Goal: Task Accomplishment & Management: Use online tool/utility

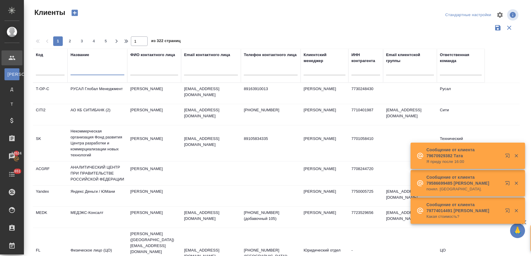
select select "RU"
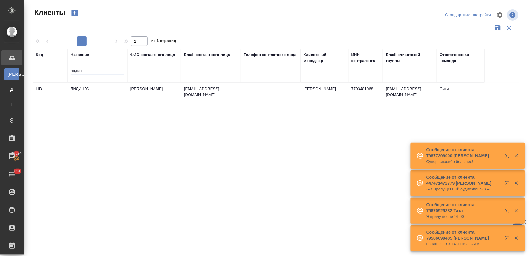
type input "лидинг"
click at [97, 88] on td "ЛИДИНГС" at bounding box center [97, 93] width 60 height 21
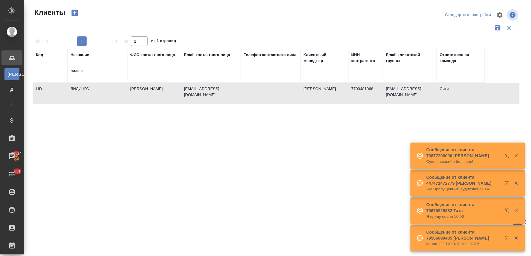
click at [97, 88] on td "ЛИДИНГС" at bounding box center [97, 93] width 60 height 21
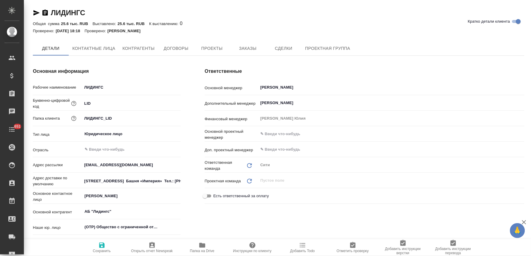
type textarea "x"
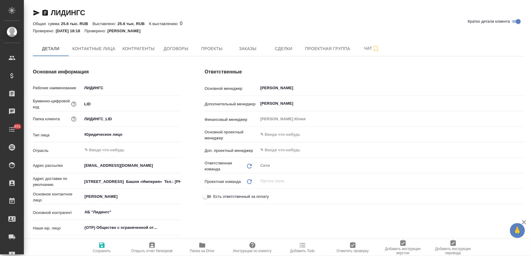
type textarea "x"
click at [255, 48] on span "Заказы" at bounding box center [247, 48] width 29 height 7
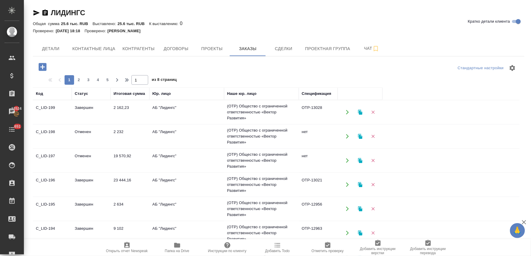
click at [39, 64] on icon "button" at bounding box center [43, 67] width 8 height 8
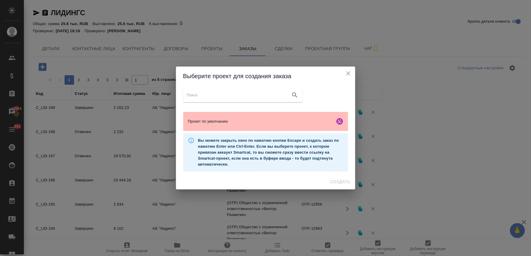
click at [220, 119] on span "Проект по умолчанию" at bounding box center [260, 122] width 145 height 6
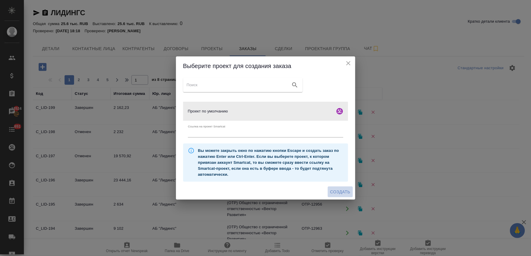
click at [340, 191] on span "Создать" at bounding box center [340, 191] width 20 height 7
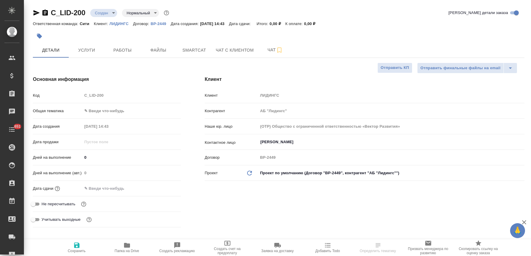
select select "RU"
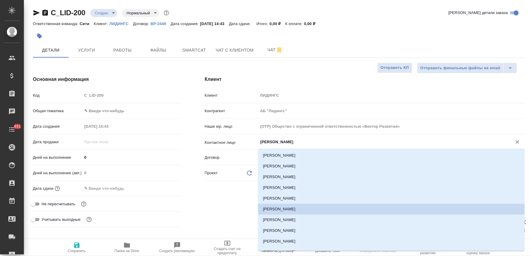
click at [271, 139] on input "Калашьян Анжелика" at bounding box center [381, 142] width 243 height 7
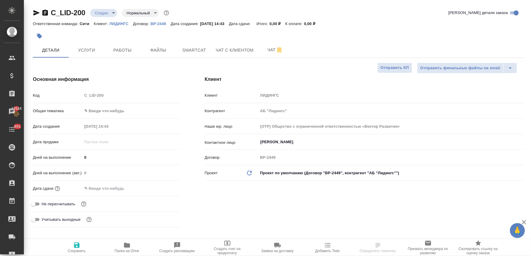
click at [179, 122] on div "15.08.2025 14:43" at bounding box center [131, 126] width 99 height 9
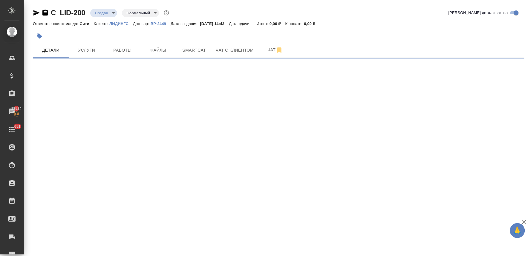
select select "RU"
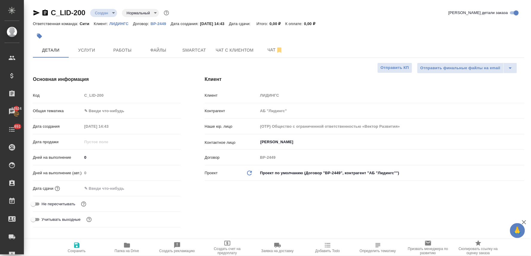
type textarea "x"
click at [275, 139] on input "Калашьян Анжелика" at bounding box center [381, 142] width 243 height 7
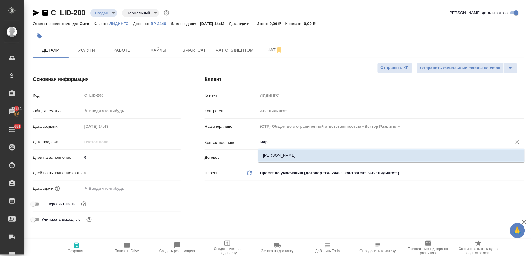
click at [278, 154] on li "Маркова Алеся" at bounding box center [391, 155] width 266 height 11
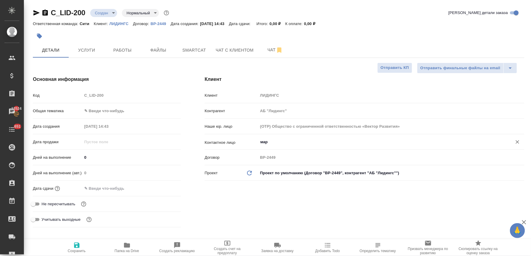
type input "Маркова Алеся"
type textarea "x"
type input "Маркова Алеся"
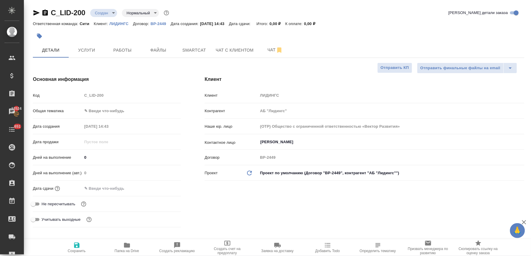
click at [54, 204] on span "Не пересчитывать" at bounding box center [59, 204] width 34 height 6
click at [44, 204] on input "Не пересчитывать" at bounding box center [33, 204] width 22 height 7
checkbox input "true"
type textarea "x"
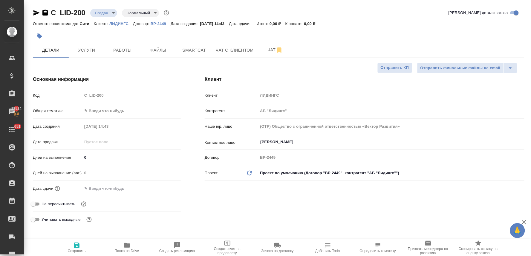
type textarea "x"
click at [77, 242] on button "Сохранить" at bounding box center [77, 248] width 50 height 17
type textarea "x"
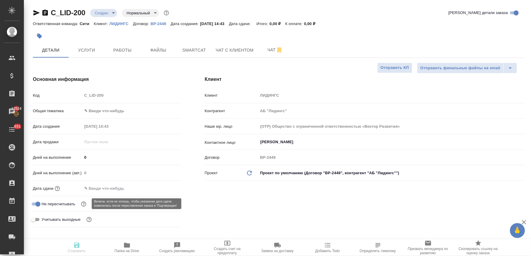
type textarea "x"
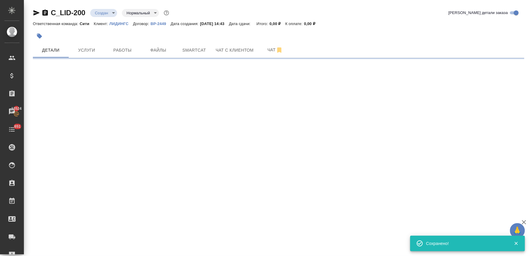
select select "RU"
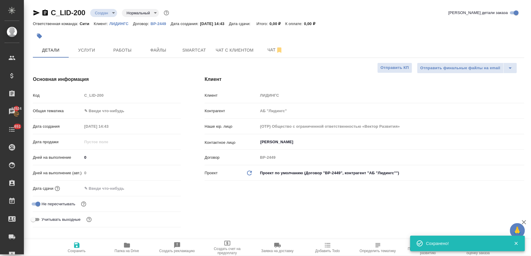
type textarea "x"
click at [68, 103] on div "Код C_LID-200" at bounding box center [107, 98] width 148 height 16
drag, startPoint x: 243, startPoint y: 222, endPoint x: 184, endPoint y: 142, distance: 99.9
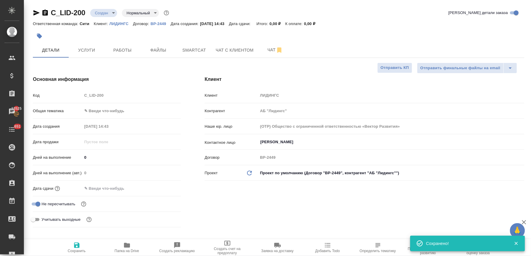
click at [244, 222] on div "Клиент Клиент ЛИДИНГС Контрагент АБ "Лидингс" Наше юр. лицо (OTP) Общество с ог…" at bounding box center [364, 153] width 343 height 178
click at [156, 48] on span "Файлы" at bounding box center [158, 50] width 29 height 7
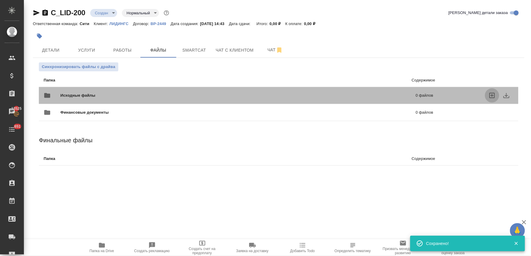
click at [491, 95] on icon "uploadFiles" at bounding box center [491, 95] width 7 height 7
click at [0, 0] on input "uploadFiles" at bounding box center [0, 0] width 0 height 0
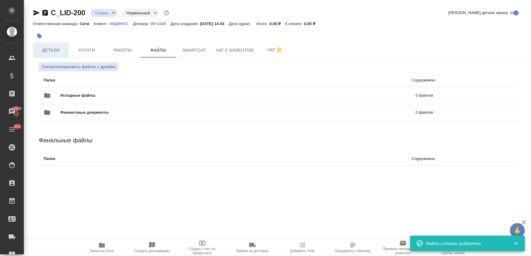
click at [45, 47] on span "Детали" at bounding box center [50, 50] width 29 height 7
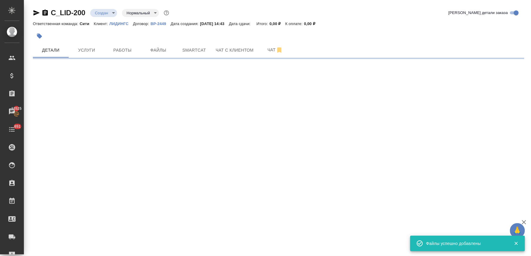
select select "RU"
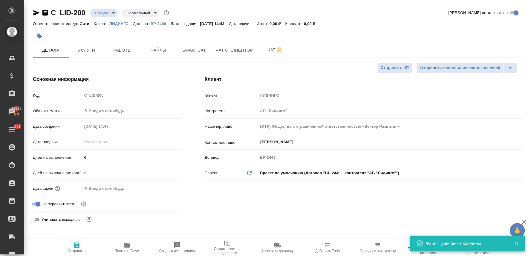
type textarea "x"
click at [404, 13] on div "C_LID-200 Создан new Нормальный normal Кратко детали заказа" at bounding box center [278, 13] width 491 height 10
click at [69, 97] on div "Код C_LID-200" at bounding box center [107, 95] width 148 height 10
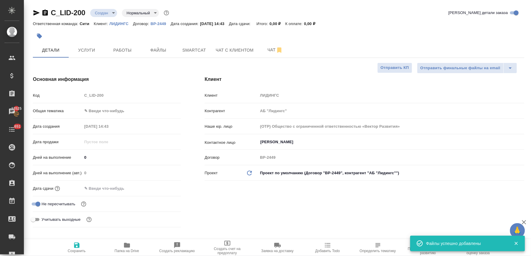
type textarea "x"
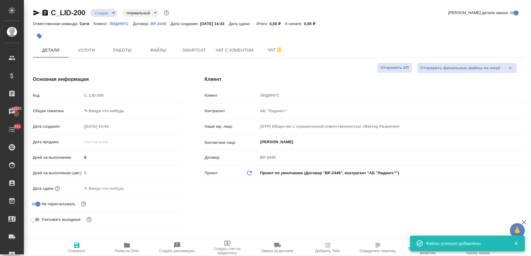
type textarea "x"
drag, startPoint x: 124, startPoint y: 186, endPoint x: 139, endPoint y: 186, distance: 14.6
click at [126, 186] on input "text" at bounding box center [108, 188] width 52 height 9
click at [161, 187] on icon "button" at bounding box center [163, 188] width 5 height 6
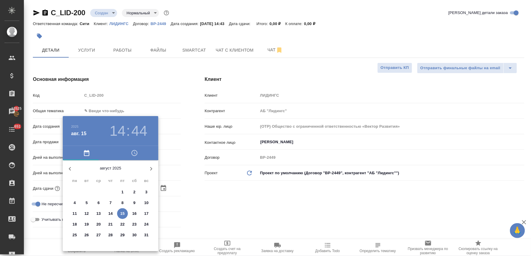
click at [132, 212] on span "16" at bounding box center [134, 214] width 11 height 6
type input "16.08.2025 14:44"
type textarea "x"
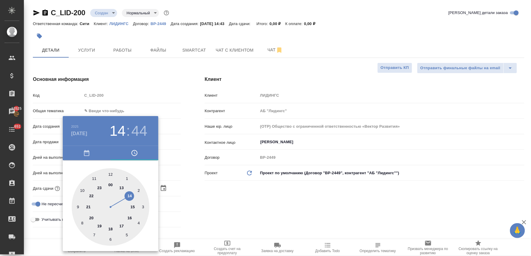
click at [213, 204] on div at bounding box center [265, 128] width 531 height 256
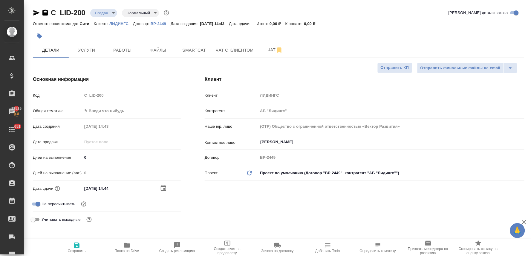
click at [70, 246] on span "Сохранить" at bounding box center [76, 247] width 43 height 11
type textarea "x"
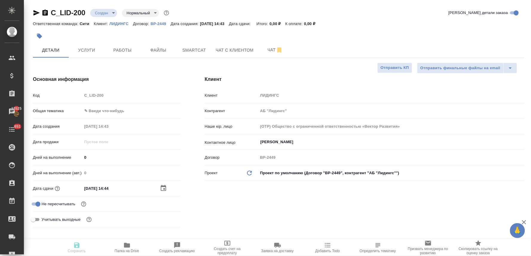
type textarea "x"
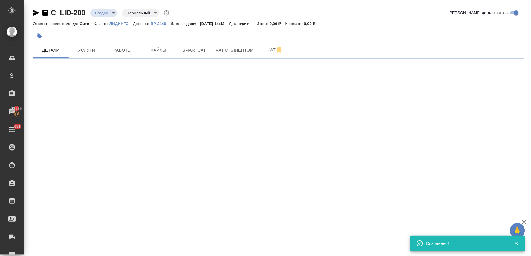
select select "RU"
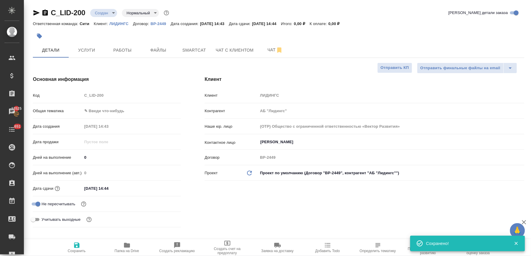
type textarea "x"
click at [444, 22] on div "Ответственная команда: Сити Клиент: ЛИДИНГС Договор: ВР-2449 Дата создания: 15.…" at bounding box center [278, 23] width 491 height 7
click at [126, 192] on input "16.08.2025 14:44" at bounding box center [108, 188] width 52 height 9
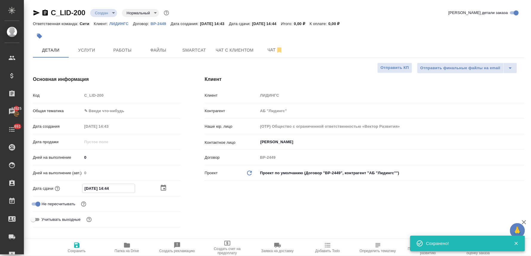
click at [164, 185] on icon "button" at bounding box center [163, 188] width 7 height 7
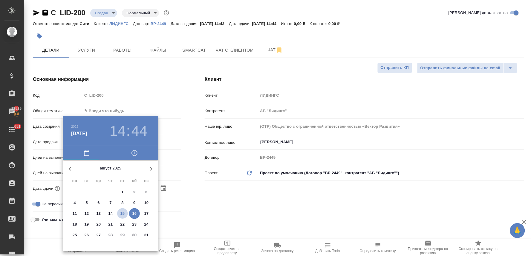
click at [122, 215] on p "15" at bounding box center [122, 214] width 4 height 6
type input "15.08.2025 14:44"
type textarea "x"
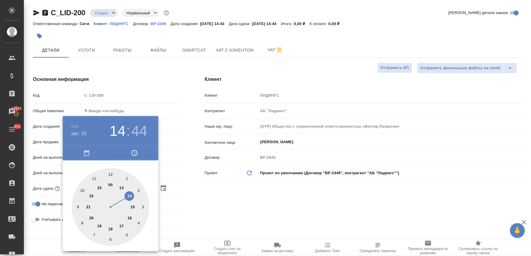
click at [132, 207] on div at bounding box center [111, 207] width 78 height 78
type input "15.08.2025 15:44"
type textarea "x"
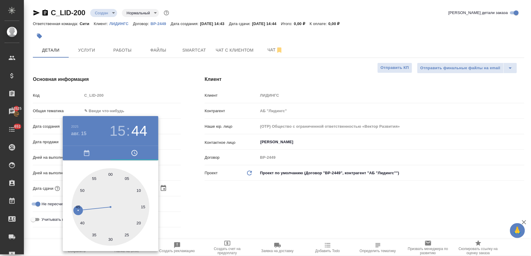
click at [127, 177] on div at bounding box center [111, 207] width 78 height 78
type input "15.08.2025 15:05"
type textarea "x"
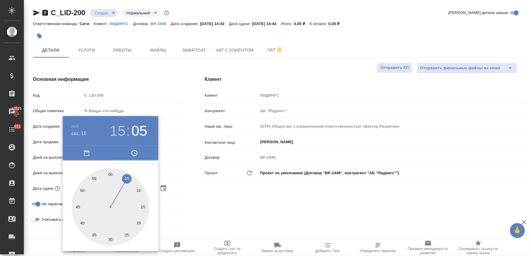
click at [233, 194] on div at bounding box center [265, 128] width 531 height 256
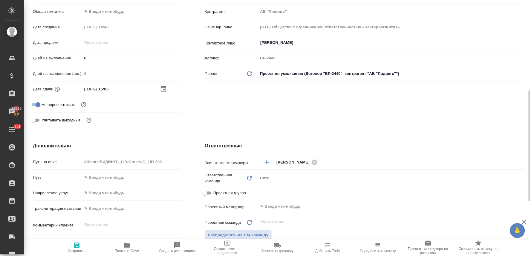
scroll to position [133, 0]
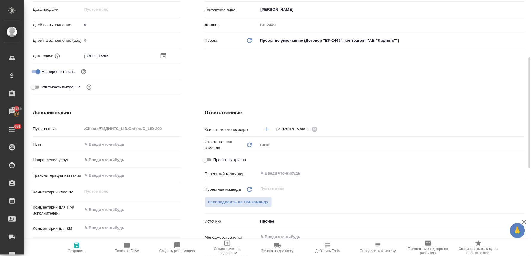
type textarea "x"
click at [108, 208] on textarea at bounding box center [131, 210] width 98 height 10
type textarea "x"
type textarea "п"
type textarea "x"
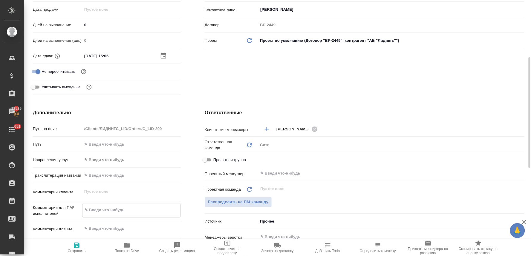
type textarea "x"
type textarea "по"
type textarea "x"
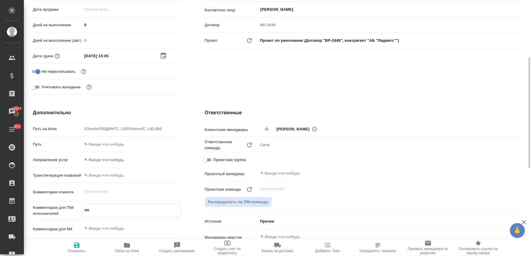
type textarea "x"
type textarea "пос"
type textarea "x"
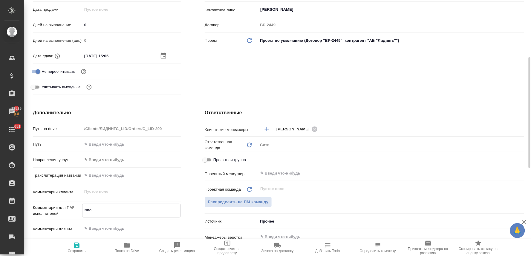
type textarea "посч"
type textarea "x"
type textarea "посчи"
type textarea "x"
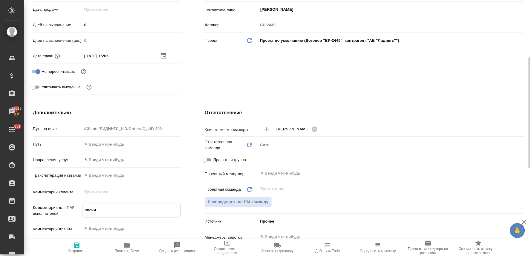
type textarea "x"
type textarea "посчит"
type textarea "x"
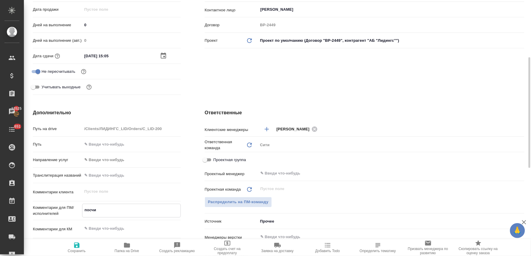
type textarea "x"
type textarea "посчита"
type textarea "x"
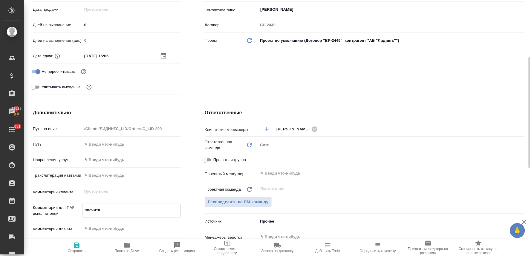
type textarea "x"
type textarea "посчитай"
type textarea "x"
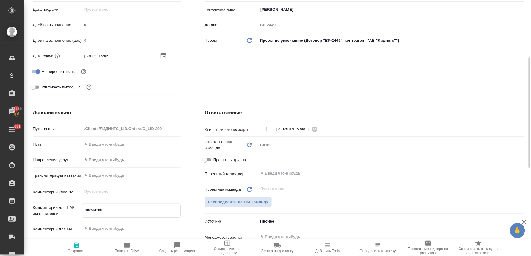
type textarea "посчитайт"
type textarea "x"
type textarea "посчитайте"
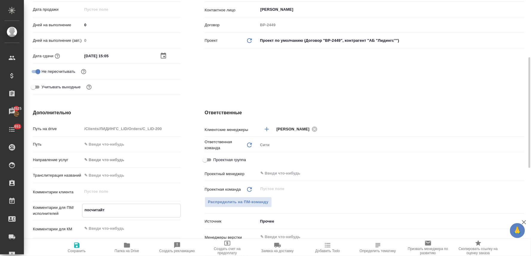
type textarea "x"
type textarea "посчитайте"
type textarea "x"
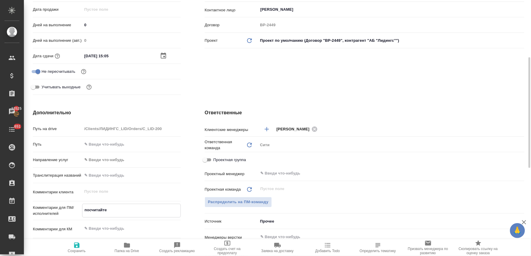
type textarea "x"
type textarea "посчитайте в"
type textarea "x"
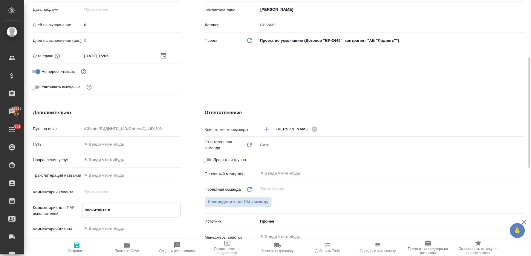
type textarea "x"
type textarea "посчитайте вр"
type textarea "x"
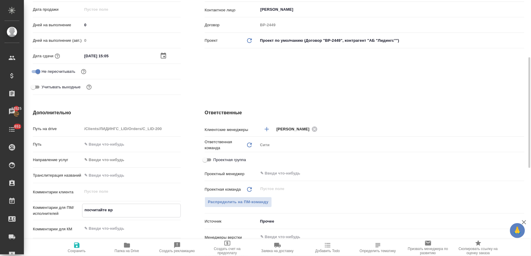
type textarea "посчитайте врс"
type textarea "x"
type textarea "посчитайте врст"
type textarea "x"
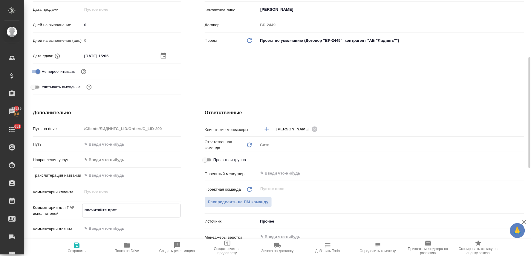
type textarea "x"
type textarea "посчитайте врстк"
type textarea "x"
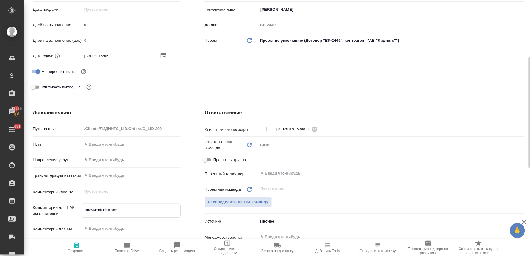
type textarea "x"
type textarea "посчитайте врстку"
type textarea "x"
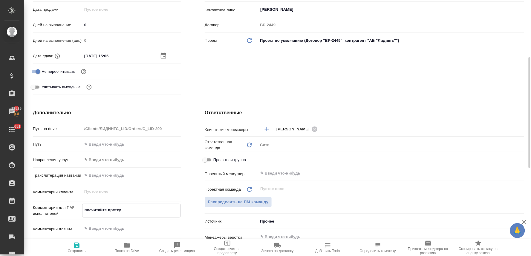
type textarea "x"
type textarea "посчитайте врстку,"
type textarea "x"
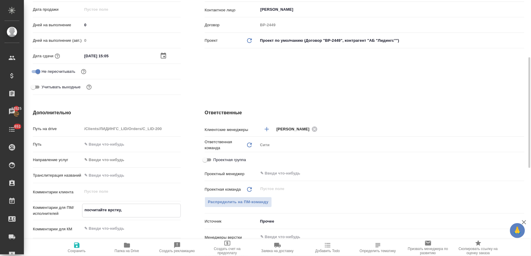
type textarea "посчитайте врстку,"
type textarea "x"
type textarea "посчитайте врстку, п"
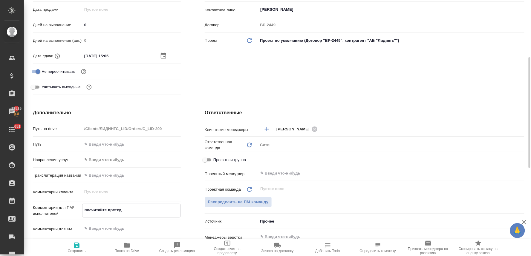
type textarea "x"
type textarea "посчитайте врстку, по"
type textarea "x"
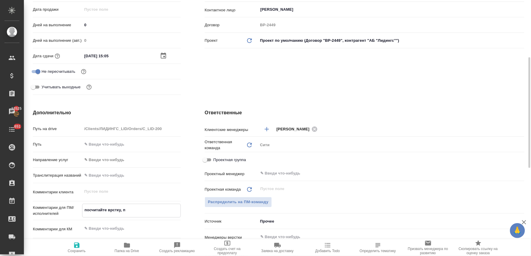
type textarea "x"
type textarea "посчитайте врстку, пож"
type textarea "x"
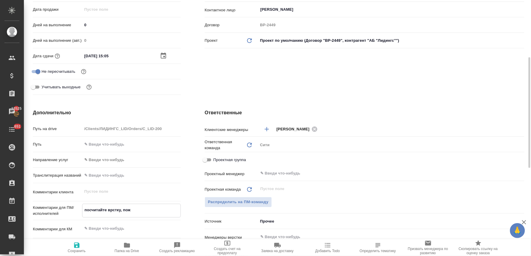
type textarea "x"
type textarea "посчитайте врстку, пожа"
type textarea "x"
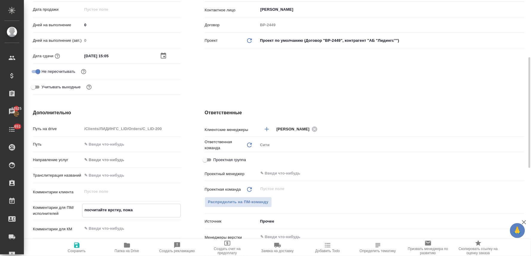
type textarea "посчитайте врстку, пожал"
type textarea "x"
type textarea "посчитайте врстку, пожалу"
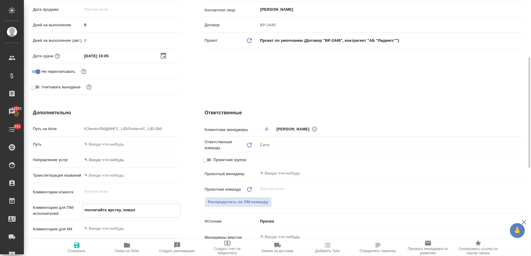
type textarea "x"
type textarea "посчитайте врстку, пожалуй"
type textarea "x"
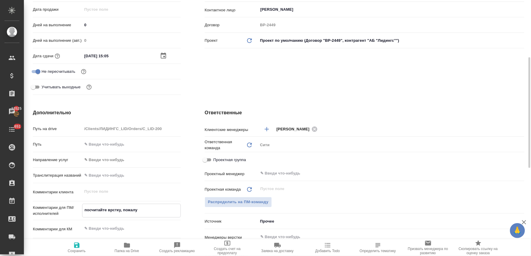
type textarea "x"
type textarea "посчитайте врстку, пожалуйс"
type textarea "x"
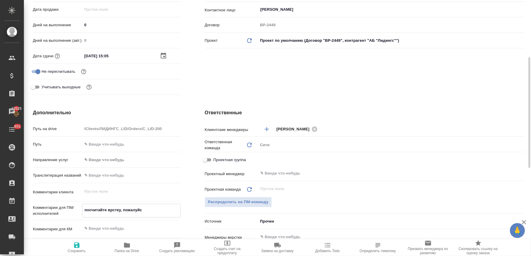
type textarea "x"
type textarea "посчитайте врстку, пожалуйст"
type textarea "x"
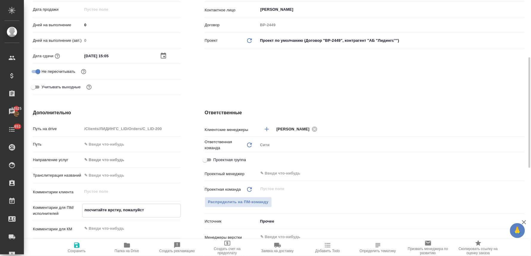
type textarea "посчитайте врстку, пожалуйста"
type textarea "x"
type textarea "посчитайте врстку, пожалуйста,"
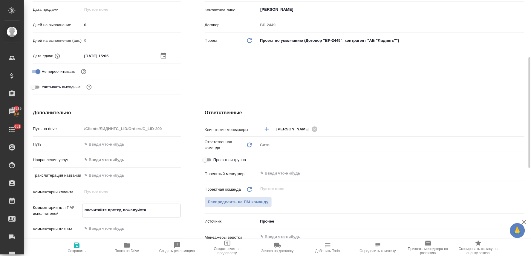
type textarea "x"
type textarea "посчитайте врстку, пожалуйста,"
type textarea "x"
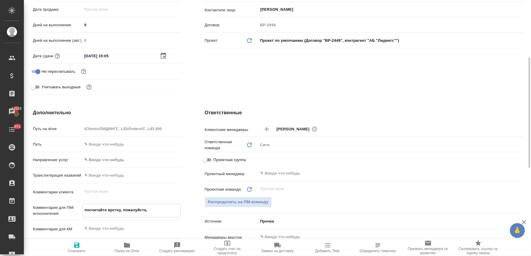
type textarea "x"
type textarea "посчитайте врстку, пожалуйста, е"
type textarea "x"
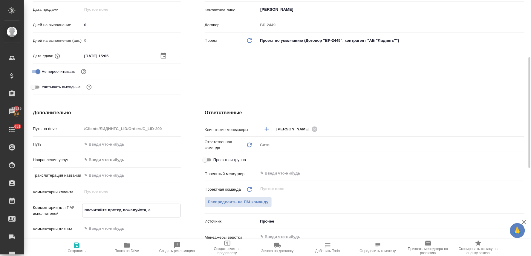
type textarea "x"
type textarea "посчитайте врстку, пожалуйста, ес"
type textarea "x"
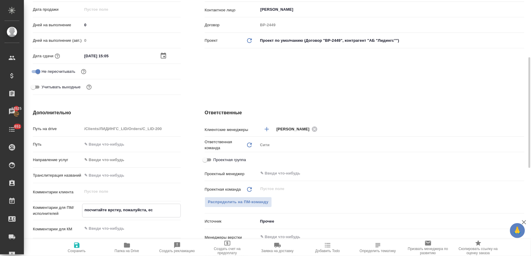
type textarea "посчитайте врстку, пожалуйста, есл"
type textarea "x"
type textarea "посчитайте врстку, пожалуйста, если"
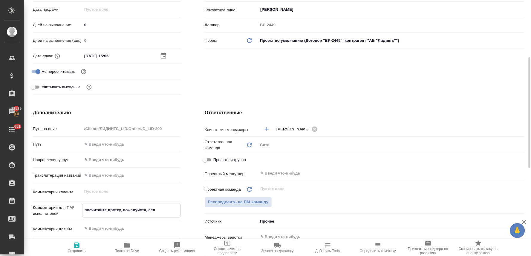
type textarea "x"
click at [109, 211] on textarea "посчитайте врстку, пожалуйста, если она тут требуется" at bounding box center [131, 213] width 98 height 16
click at [112, 211] on textarea "посчитайте врстку, пожалуйста, если она тут требуется" at bounding box center [131, 213] width 98 height 16
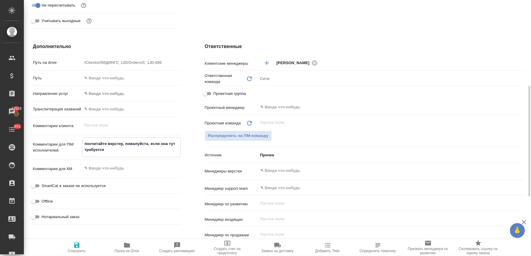
scroll to position [232, 0]
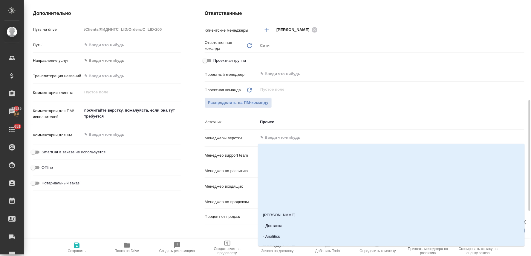
click at [287, 138] on input "text" at bounding box center [381, 137] width 243 height 7
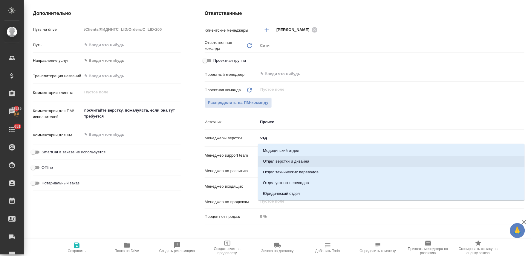
click at [291, 163] on li "Отдел верстки и дизайна" at bounding box center [391, 161] width 266 height 11
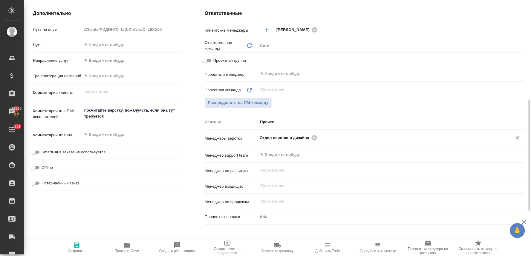
click at [79, 248] on icon "button" at bounding box center [76, 245] width 7 height 7
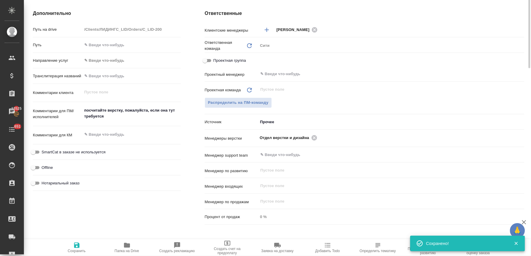
scroll to position [0, 0]
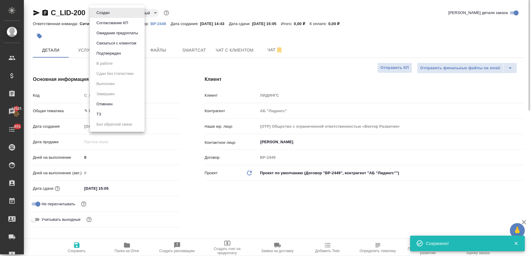
click at [103, 10] on body "🙏 .cls-1 fill:#fff; AWATERA Lyamina Nadezhda Клиенты Спецификации Заказы 13525 …" at bounding box center [265, 128] width 531 height 256
click at [109, 115] on li "ТЗ" at bounding box center [117, 114] width 55 height 10
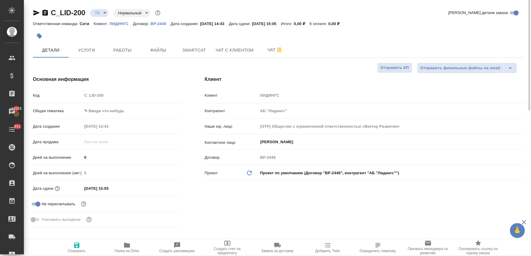
click at [127, 250] on span "Папка на Drive" at bounding box center [127, 251] width 24 height 4
click at [158, 48] on span "Файлы" at bounding box center [158, 50] width 29 height 7
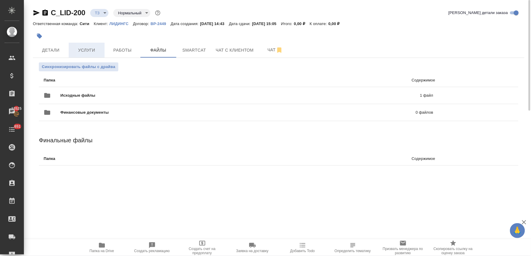
click at [82, 45] on button "Услуги" at bounding box center [87, 50] width 36 height 15
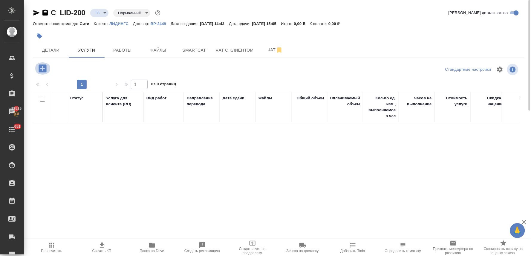
click at [44, 69] on icon "button" at bounding box center [43, 69] width 8 height 8
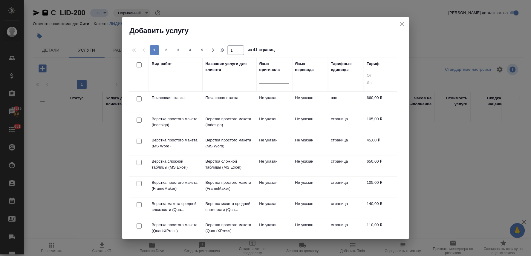
click at [270, 80] on div at bounding box center [274, 78] width 30 height 9
click at [267, 96] on div "Иврит" at bounding box center [304, 97] width 90 height 11
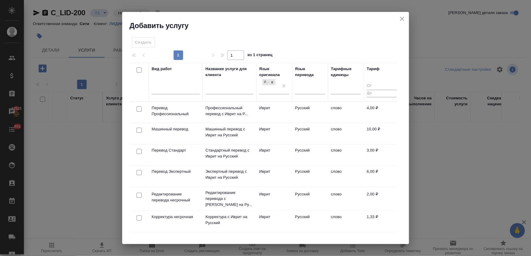
click at [139, 109] on input "checkbox" at bounding box center [138, 109] width 5 height 5
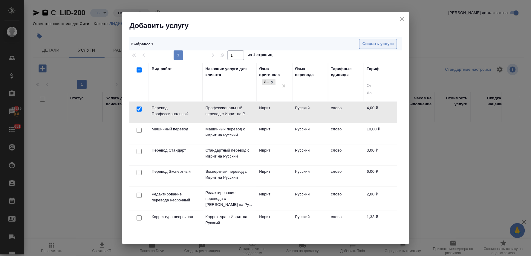
click at [372, 41] on span "Создать услуги" at bounding box center [377, 44] width 31 height 7
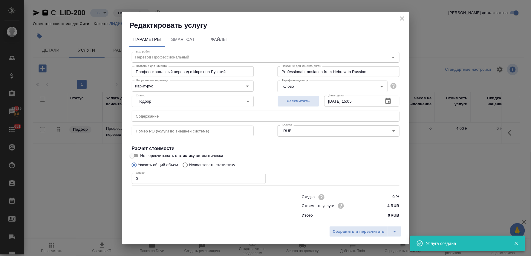
click at [189, 220] on div "Скидка 0 % Стоимость услуги 4 RUB Итого 0 RUB" at bounding box center [265, 206] width 291 height 50
click at [171, 115] on input "text" at bounding box center [266, 116] width 268 height 11
paste input "תגובה לעיקרי טיעון סופי חתום להגשה"
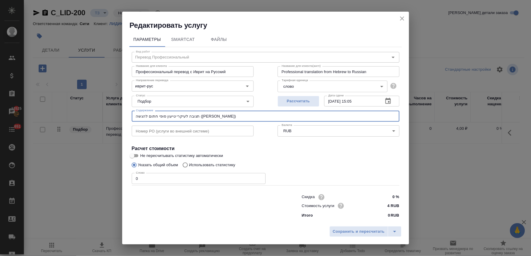
click at [198, 166] on p "Использовать статистику" at bounding box center [212, 165] width 46 height 6
click at [189, 166] on input "Использовать статистику" at bounding box center [184, 164] width 10 height 11
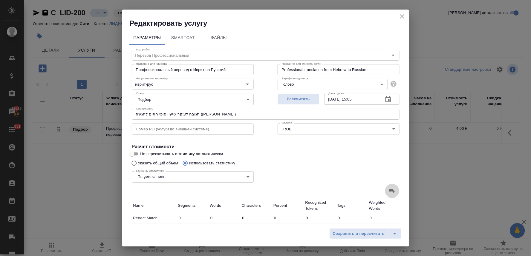
click at [389, 191] on icon at bounding box center [392, 191] width 7 height 7
click at [0, 0] on input "file" at bounding box center [0, 0] width 0 height 0
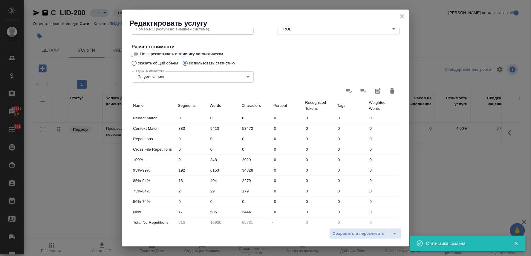
scroll to position [151, 0]
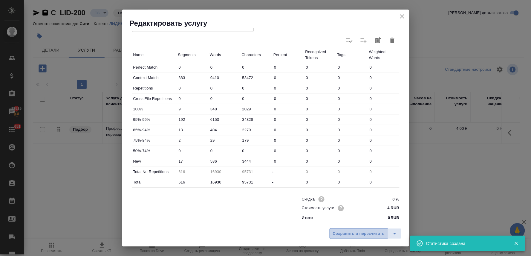
click at [369, 229] on button "Сохранить и пересчитать" at bounding box center [358, 233] width 59 height 11
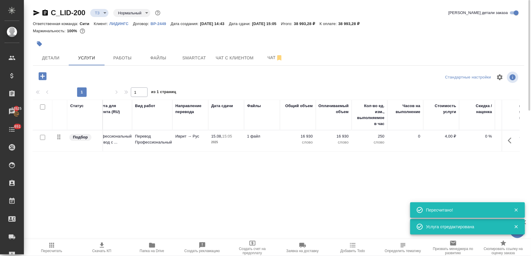
scroll to position [0, 76]
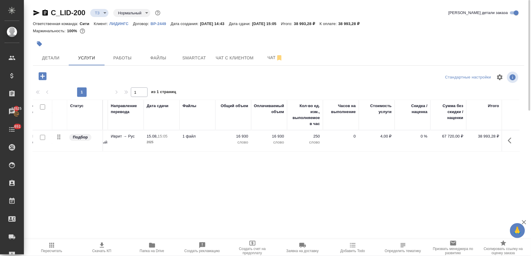
click at [125, 138] on p "Иврит → Рус" at bounding box center [126, 136] width 30 height 6
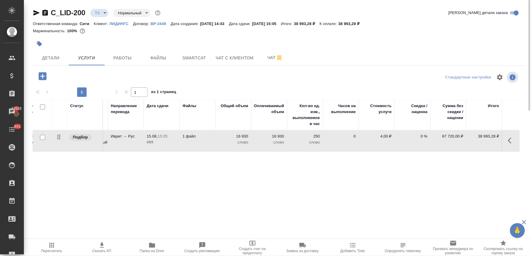
click at [125, 138] on p "Иврит → Рус" at bounding box center [126, 136] width 30 height 6
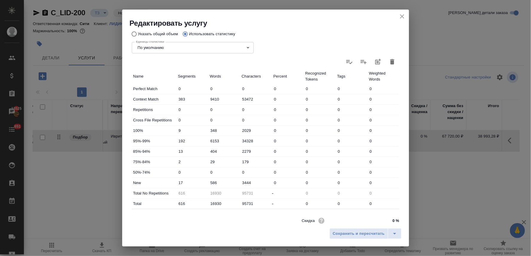
scroll to position [133, 0]
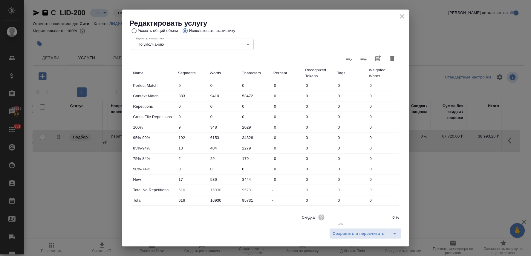
click at [211, 138] on input "6153" at bounding box center [224, 137] width 32 height 9
click at [209, 179] on input "586" at bounding box center [223, 179] width 31 height 9
click at [347, 235] on span "Сохранить и пересчитать" at bounding box center [359, 234] width 52 height 7
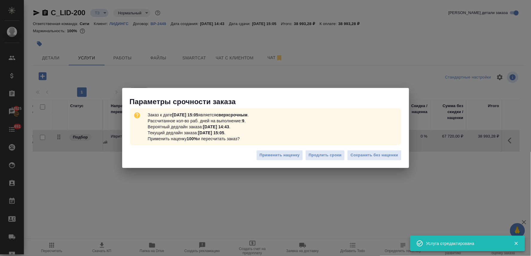
click at [369, 147] on div "Применить наценку Продлить сроки Сохранить без наценки" at bounding box center [265, 157] width 287 height 21
click at [371, 155] on span "Сохранить без наценки" at bounding box center [373, 155] width 47 height 7
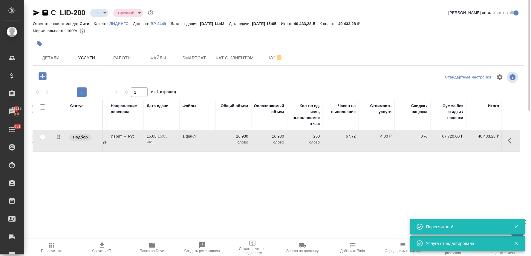
click at [511, 143] on icon "button" at bounding box center [510, 141] width 4 height 6
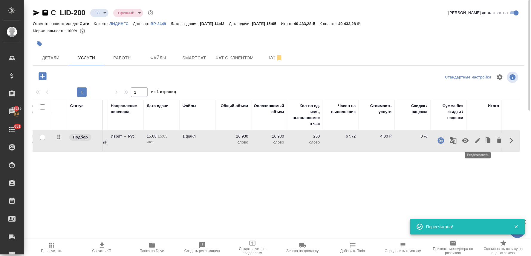
click at [475, 141] on icon "button" at bounding box center [477, 140] width 7 height 7
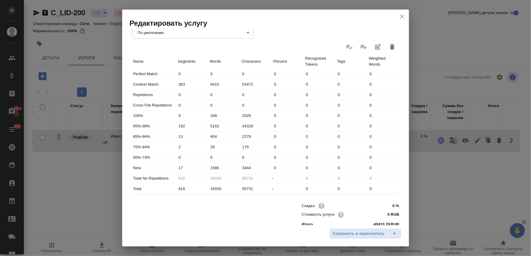
scroll to position [151, 0]
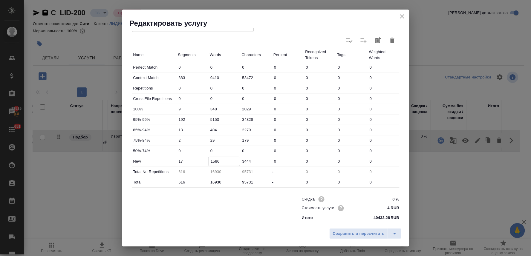
click at [211, 162] on input "1586" at bounding box center [223, 161] width 31 height 9
click at [211, 118] on input "5153" at bounding box center [223, 119] width 31 height 9
click at [358, 236] on span "Сохранить и пересчитать" at bounding box center [359, 234] width 52 height 7
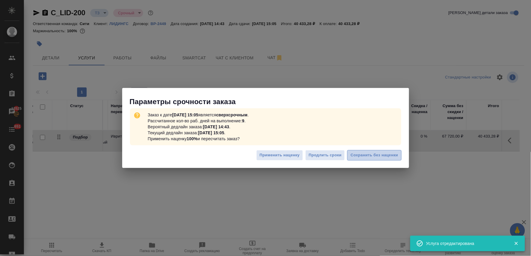
click at [366, 154] on span "Сохранить без наценки" at bounding box center [373, 155] width 47 height 7
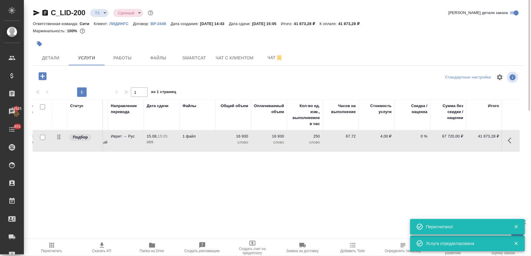
click at [512, 142] on icon "button" at bounding box center [511, 140] width 7 height 7
click at [473, 139] on button "button" at bounding box center [477, 140] width 10 height 14
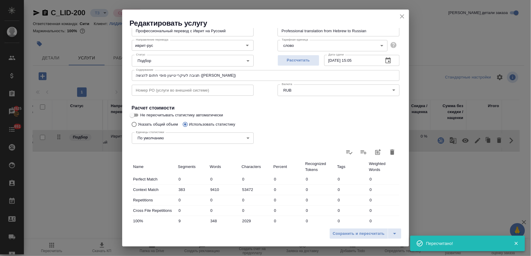
scroll to position [99, 0]
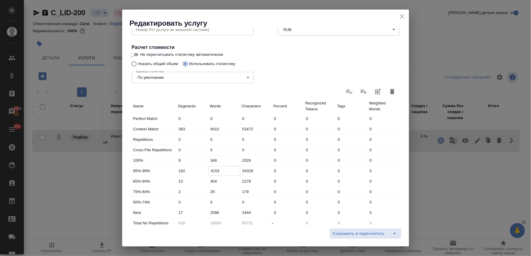
click at [212, 169] on input "4153" at bounding box center [223, 171] width 31 height 9
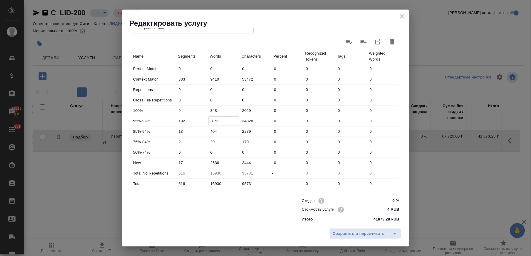
scroll to position [151, 0]
click at [211, 160] on input "2586" at bounding box center [223, 161] width 31 height 9
click at [359, 235] on span "Сохранить и пересчитать" at bounding box center [359, 234] width 52 height 7
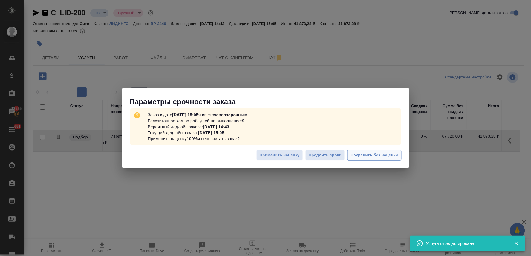
click at [368, 153] on span "Сохранить без наценки" at bounding box center [373, 155] width 47 height 7
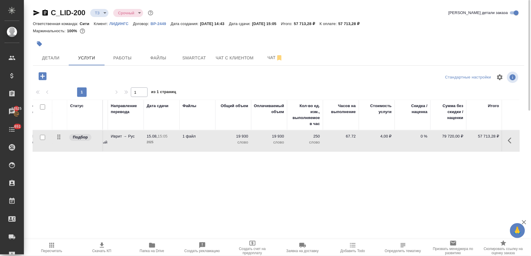
click at [512, 138] on icon "button" at bounding box center [511, 140] width 7 height 7
click at [477, 142] on icon "button" at bounding box center [477, 140] width 5 height 5
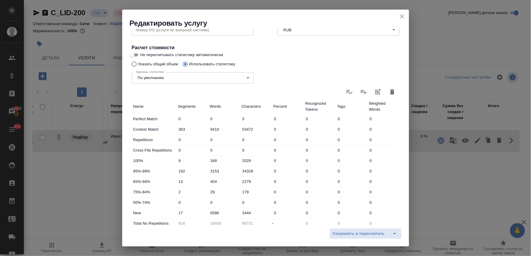
scroll to position [133, 0]
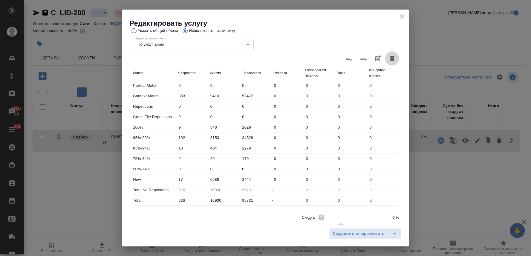
click at [385, 54] on button "button" at bounding box center [392, 58] width 14 height 14
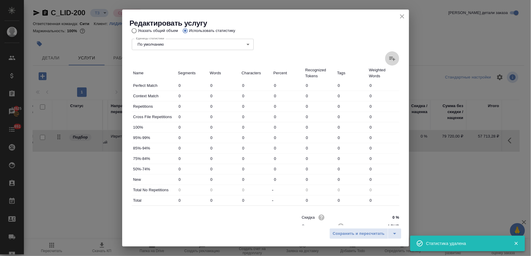
click at [390, 59] on icon at bounding box center [392, 58] width 7 height 7
click at [0, 0] on input "file" at bounding box center [0, 0] width 0 height 0
drag, startPoint x: 211, startPoint y: 136, endPoint x: 205, endPoint y: 136, distance: 6.0
click at [205, 136] on div "95%-99% 192 6153 34328 0 0 0 0" at bounding box center [266, 138] width 268 height 10
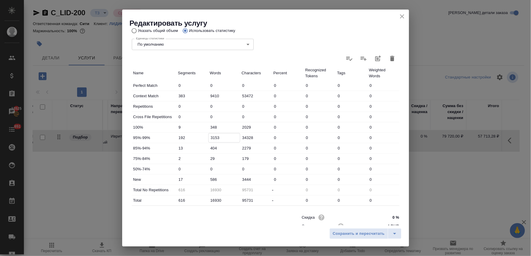
click at [208, 181] on input "586" at bounding box center [224, 179] width 32 height 9
click at [346, 233] on span "Сохранить и пересчитать" at bounding box center [359, 234] width 52 height 7
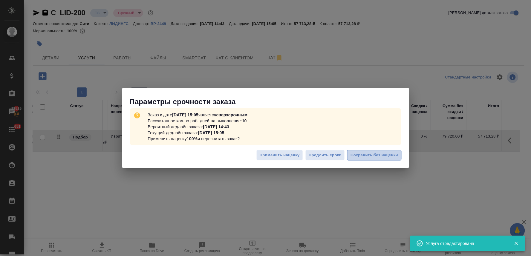
click at [363, 158] on span "Сохранить без наценки" at bounding box center [373, 155] width 47 height 7
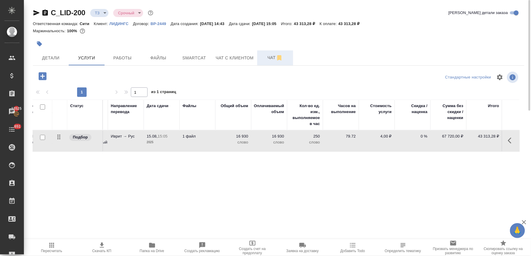
click at [270, 55] on span "Чат" at bounding box center [275, 57] width 29 height 7
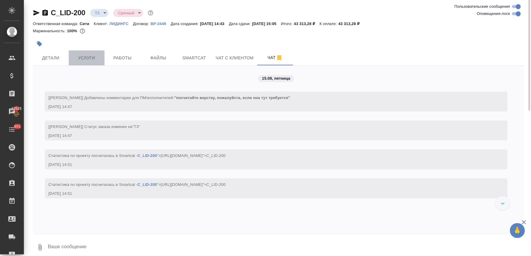
click at [87, 54] on button "Услуги" at bounding box center [87, 57] width 36 height 15
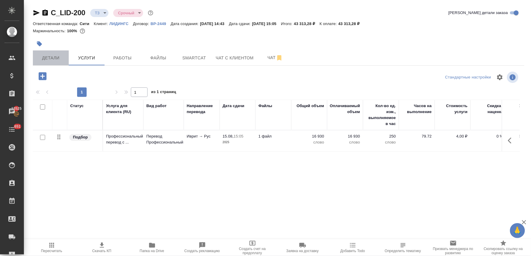
click at [54, 58] on span "Детали" at bounding box center [50, 57] width 29 height 7
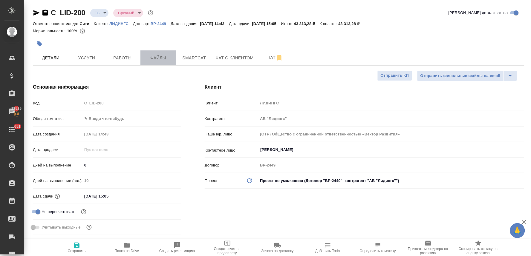
click at [150, 59] on span "Файлы" at bounding box center [158, 57] width 29 height 7
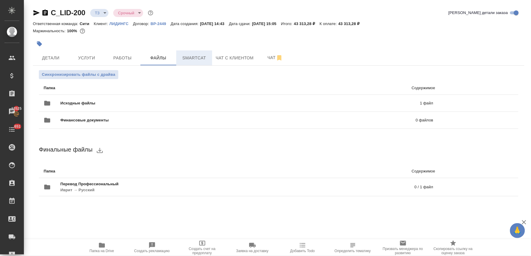
click at [188, 58] on span "Smartcat" at bounding box center [194, 57] width 29 height 7
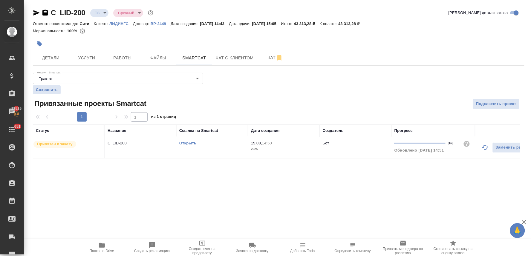
click at [35, 12] on icon "button" at bounding box center [36, 12] width 6 height 5
click at [265, 60] on span "Чат" at bounding box center [275, 57] width 29 height 7
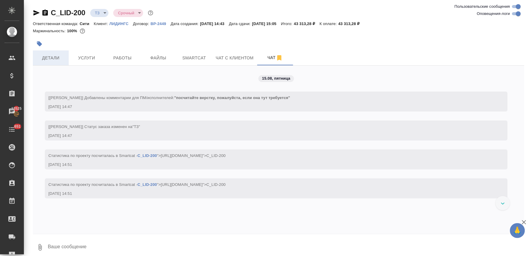
click at [63, 52] on button "Детали" at bounding box center [51, 57] width 36 height 15
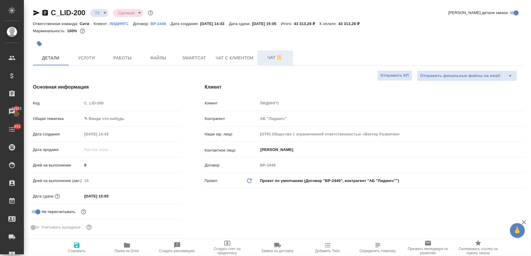
click at [269, 55] on span "Чат" at bounding box center [275, 57] width 29 height 7
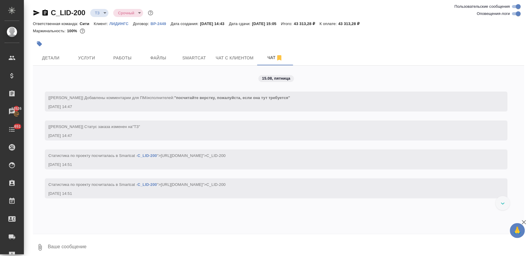
click at [271, 229] on div "15.08, пятница [Лямина Надежда] Добавлены комментарии для ПМ/исполнителей: "пос…" at bounding box center [278, 150] width 491 height 168
click at [51, 55] on span "Детали" at bounding box center [50, 57] width 29 height 7
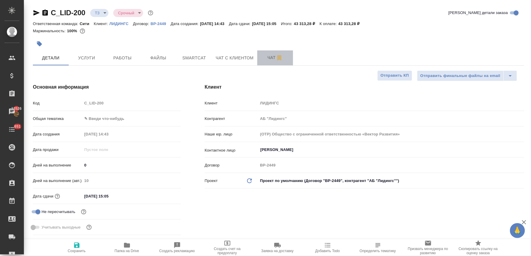
click at [265, 52] on button "Чат" at bounding box center [275, 57] width 36 height 15
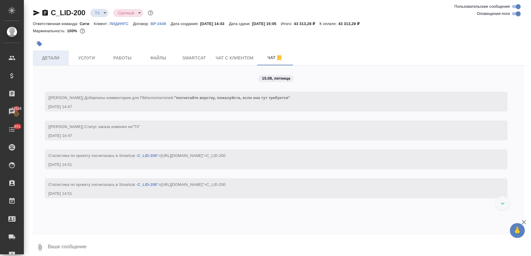
click at [51, 58] on span "Детали" at bounding box center [50, 57] width 29 height 7
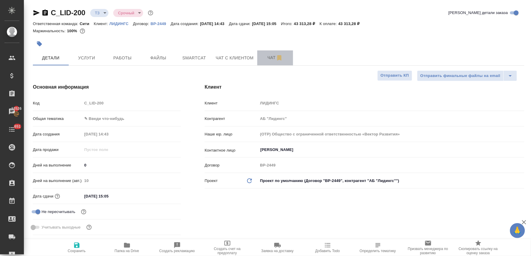
click at [271, 58] on span "Чат" at bounding box center [275, 57] width 29 height 7
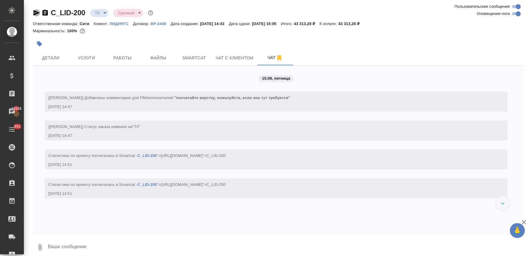
click at [34, 12] on icon "button" at bounding box center [36, 12] width 6 height 5
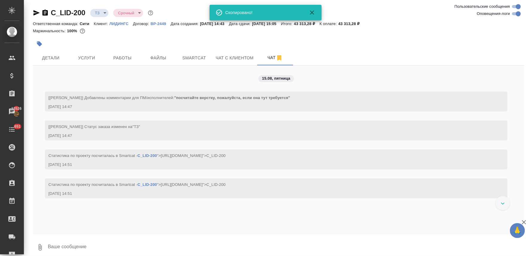
click at [233, 227] on div "15.08, пятница [Лямина Надежда] Добавлены комментарии для ПМ/исполнителей: "пос…" at bounding box center [278, 150] width 491 height 168
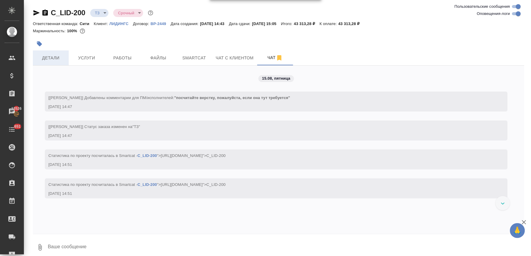
click at [52, 65] on button "Детали" at bounding box center [51, 57] width 36 height 15
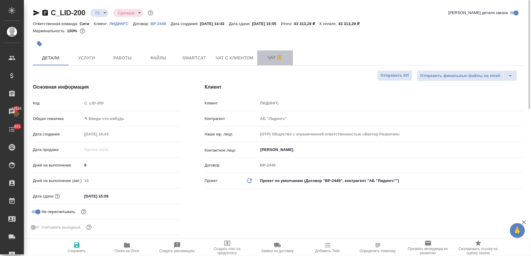
click at [271, 59] on span "Чат" at bounding box center [275, 57] width 29 height 7
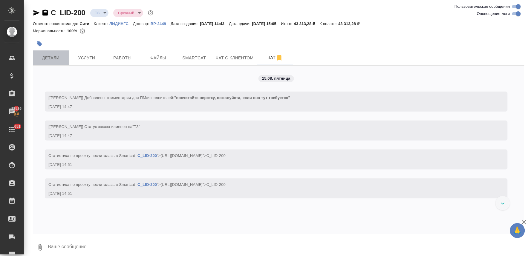
click at [55, 63] on button "Детали" at bounding box center [51, 57] width 36 height 15
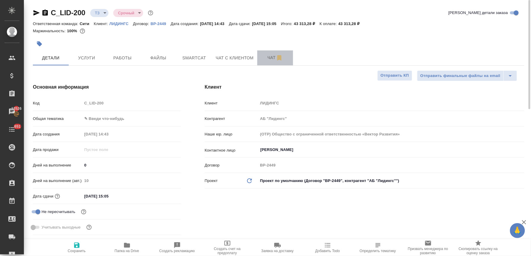
click at [266, 61] on span "Чат" at bounding box center [275, 57] width 29 height 7
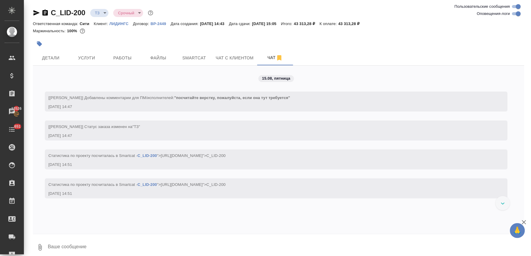
click at [182, 223] on div "15.08, пятница [Лямина Надежда] Добавлены комментарии для ПМ/исполнителей: "пос…" at bounding box center [278, 150] width 491 height 168
click at [49, 56] on span "Детали" at bounding box center [50, 57] width 29 height 7
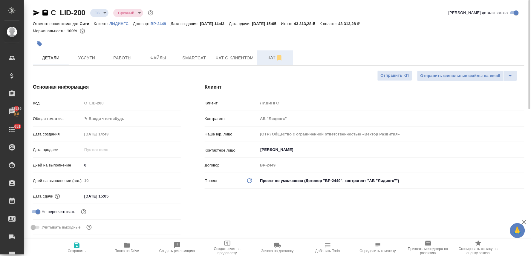
click at [268, 59] on span "Чат" at bounding box center [275, 57] width 29 height 7
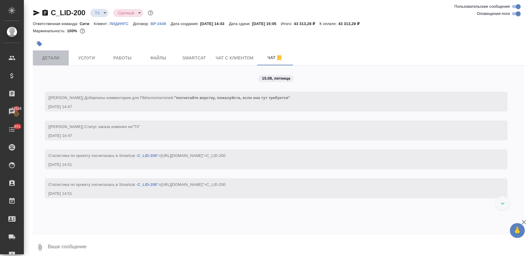
click at [45, 61] on span "Детали" at bounding box center [50, 57] width 29 height 7
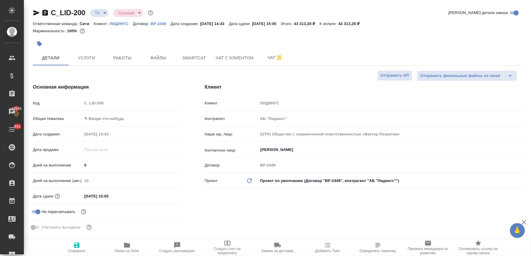
scroll to position [199, 0]
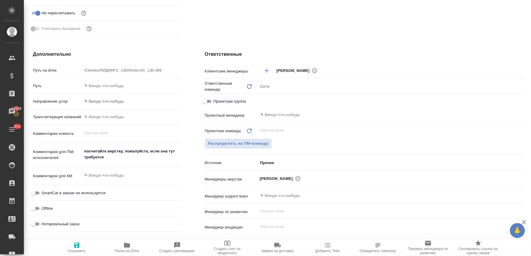
click at [159, 48] on div "Дополнительно Путь на drive /Clients/ЛИДИНГС_LID/Orders/C_LID-200 Путь Направле…" at bounding box center [107, 159] width 172 height 241
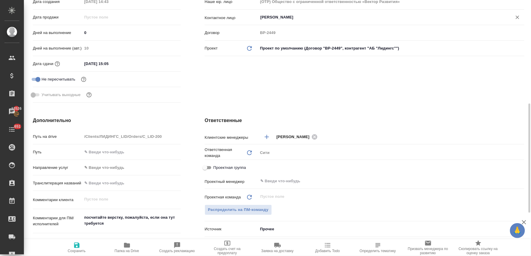
scroll to position [0, 0]
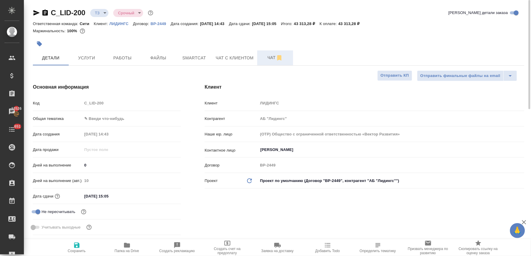
click at [269, 58] on span "Чат" at bounding box center [275, 57] width 29 height 7
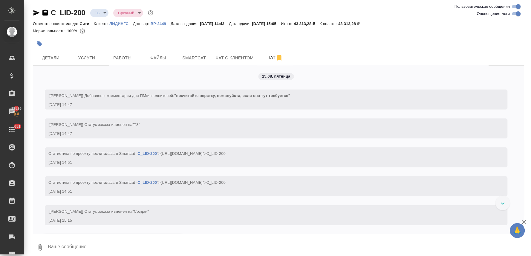
scroll to position [50, 0]
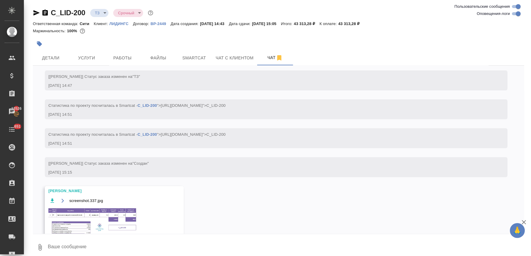
click at [117, 216] on img at bounding box center [93, 221] width 90 height 27
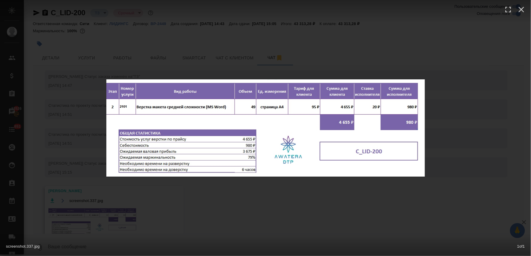
click at [202, 246] on div "screenshot.337.jpg 1 of 1" at bounding box center [265, 245] width 531 height 22
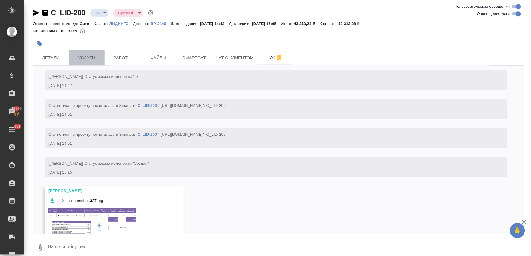
click at [88, 55] on span "Услуги" at bounding box center [86, 57] width 29 height 7
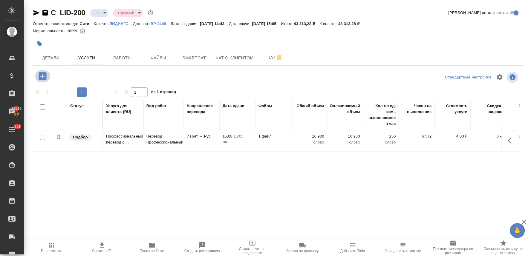
click at [44, 77] on icon "button" at bounding box center [43, 76] width 8 height 8
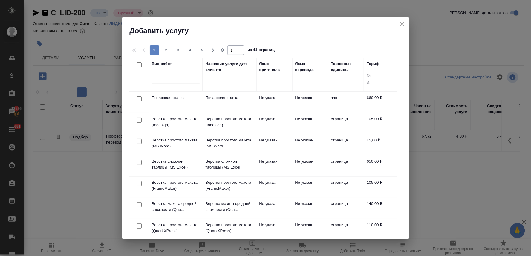
click at [162, 82] on div at bounding box center [176, 78] width 48 height 11
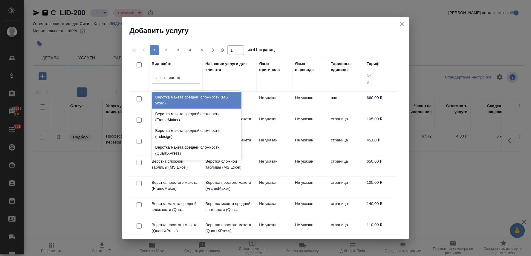
click at [171, 99] on div "Верстка макета средней сложности (MS Word)" at bounding box center [197, 100] width 90 height 17
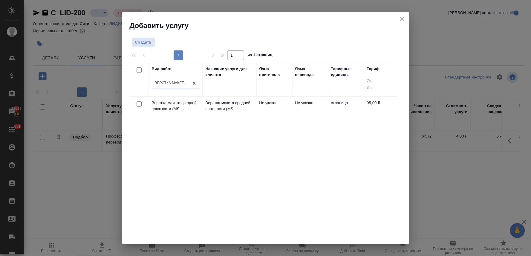
click at [138, 105] on input "checkbox" at bounding box center [138, 104] width 5 height 5
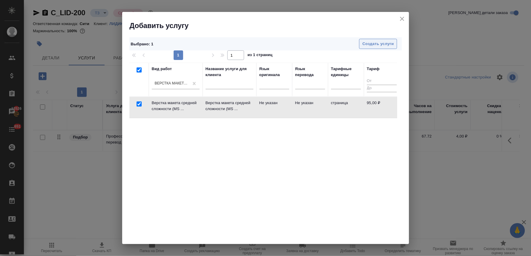
click at [377, 45] on span "Создать услуги" at bounding box center [377, 44] width 31 height 7
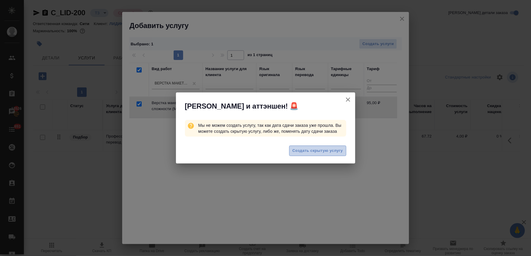
click at [334, 151] on span "Создать скрытую услугу" at bounding box center [317, 151] width 50 height 7
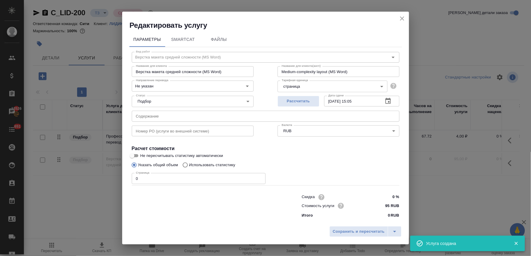
click at [180, 115] on input "text" at bounding box center [266, 116] width 268 height 11
paste input "**[C_LID-200](https://tera.awatera.com/Order/689f1d7adaf917da81d1a06c/chat)**"
drag, startPoint x: 295, startPoint y: 116, endPoint x: 52, endPoint y: 131, distance: 243.8
click at [54, 131] on div "Редактировать услугу Параметры SmartCat Файлы Вид работ Верстка макета средней …" at bounding box center [265, 128] width 531 height 256
click at [205, 213] on div at bounding box center [205, 206] width 170 height 24
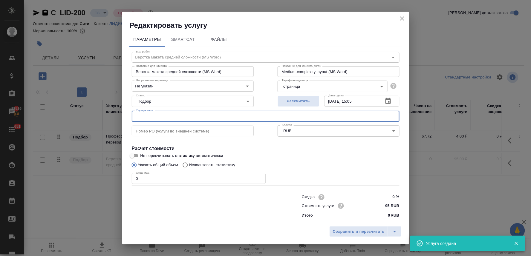
click at [161, 117] on input "text" at bounding box center [266, 116] width 268 height 11
paste input "תגובה לעיקרי טיעון סופי חתום להגשה"
drag, startPoint x: 121, startPoint y: 181, endPoint x: 97, endPoint y: 180, distance: 23.9
click at [98, 180] on div "Редактировать услугу Параметры SmartCat Файлы Вид работ Верстка макета средней …" at bounding box center [265, 128] width 531 height 256
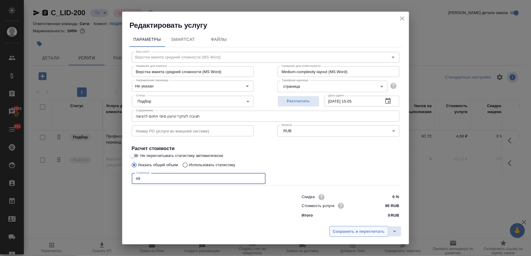
click at [350, 232] on span "Сохранить и пересчитать" at bounding box center [359, 231] width 52 height 7
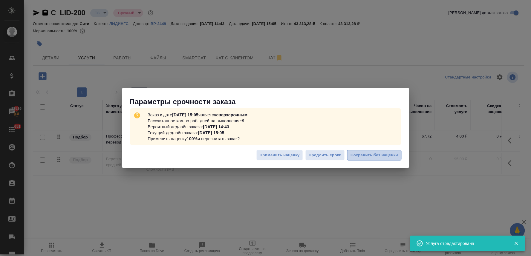
click at [385, 152] on span "Сохранить без наценки" at bounding box center [373, 155] width 47 height 7
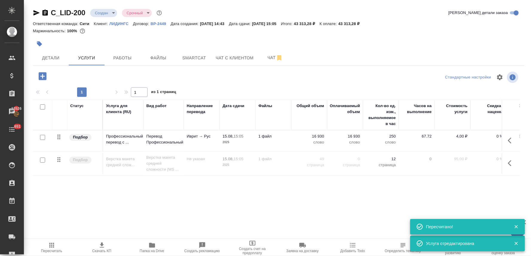
click at [508, 165] on icon "button" at bounding box center [511, 163] width 7 height 7
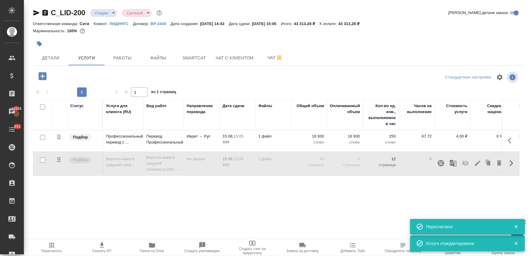
click at [462, 164] on icon "button" at bounding box center [465, 163] width 7 height 7
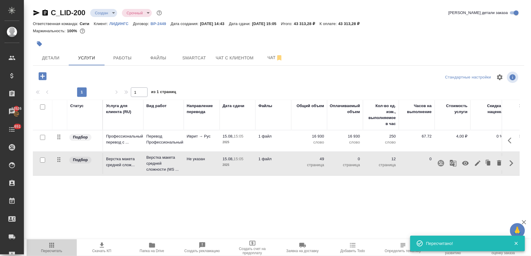
click at [51, 249] on span "Пересчитать" at bounding box center [51, 251] width 21 height 4
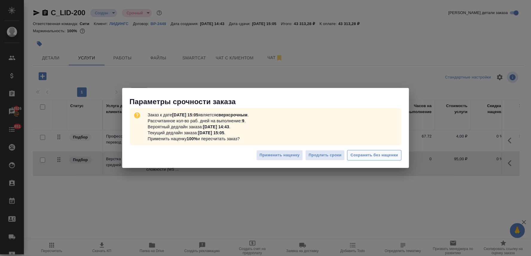
click at [369, 155] on span "Сохранить без наценки" at bounding box center [373, 155] width 47 height 7
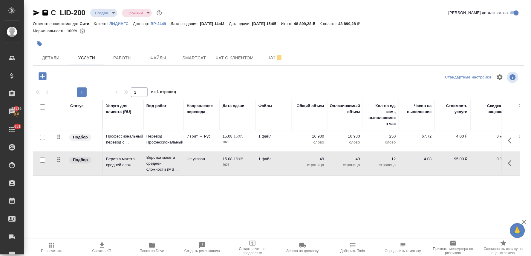
click at [269, 49] on div at bounding box center [197, 43] width 328 height 13
click at [269, 54] on span "Чат" at bounding box center [275, 57] width 29 height 7
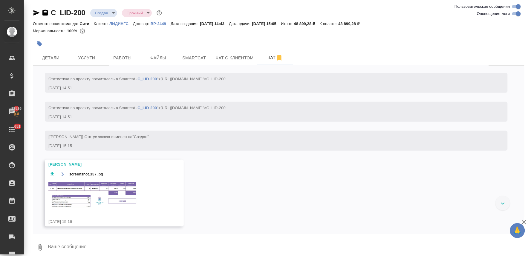
scroll to position [78, 0]
click at [93, 199] on img at bounding box center [93, 193] width 90 height 27
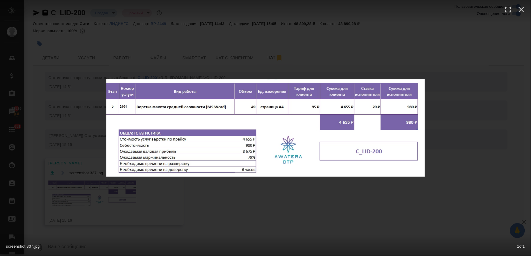
click at [263, 205] on div "screenshot.337.jpg 1 of 1" at bounding box center [265, 128] width 531 height 256
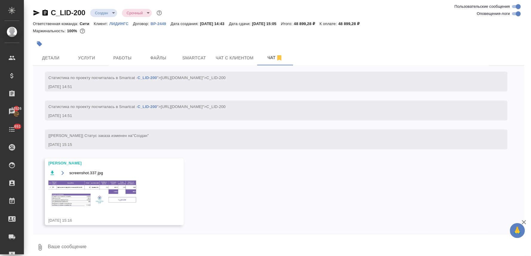
drag, startPoint x: 514, startPoint y: 42, endPoint x: 443, endPoint y: 54, distance: 72.4
click at [514, 42] on div at bounding box center [278, 43] width 491 height 13
click at [93, 60] on span "Услуги" at bounding box center [86, 57] width 29 height 7
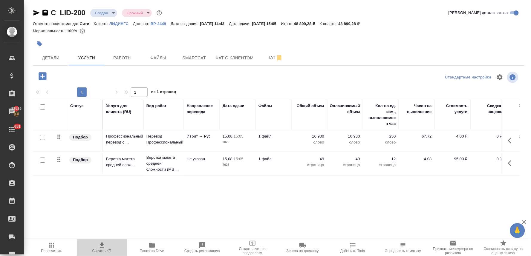
click at [105, 252] on span "Скачать КП" at bounding box center [101, 251] width 19 height 4
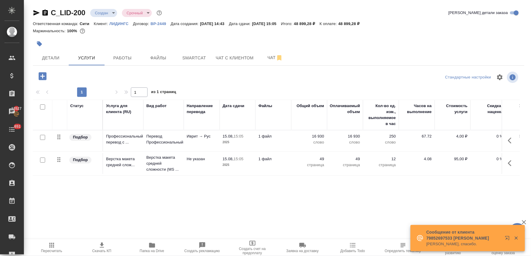
click at [460, 46] on div at bounding box center [278, 43] width 491 height 13
click at [320, 141] on p "слово" at bounding box center [309, 142] width 30 height 6
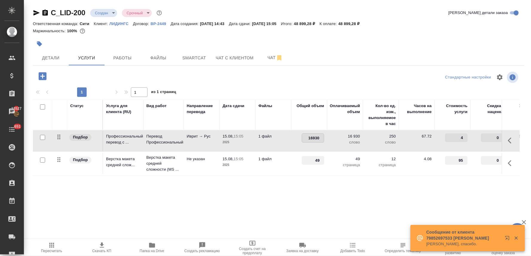
click at [274, 204] on div "Статус Услуга для клиента (RU) Вид работ Направление перевода Дата сдачи Файлы …" at bounding box center [276, 164] width 486 height 128
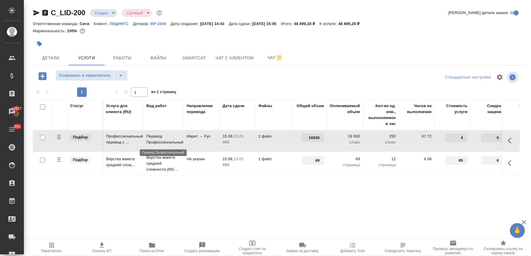
click at [155, 138] on p "Перевод Профессиональный" at bounding box center [163, 139] width 34 height 12
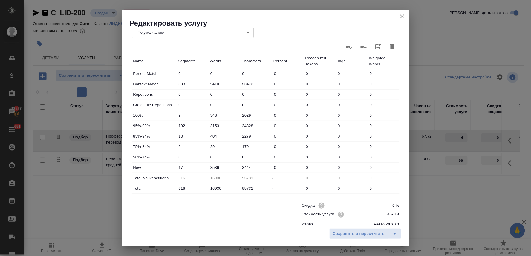
scroll to position [151, 0]
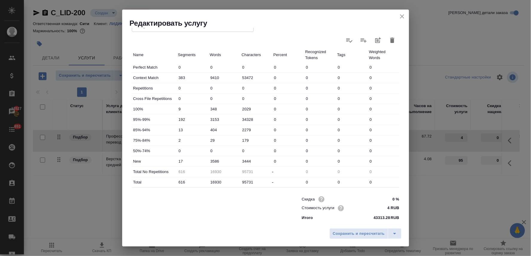
click at [214, 162] on input "3586" at bounding box center [224, 161] width 32 height 9
click at [211, 129] on input "404" at bounding box center [223, 130] width 31 height 9
click at [365, 233] on span "Сохранить и пересчитать" at bounding box center [359, 234] width 52 height 7
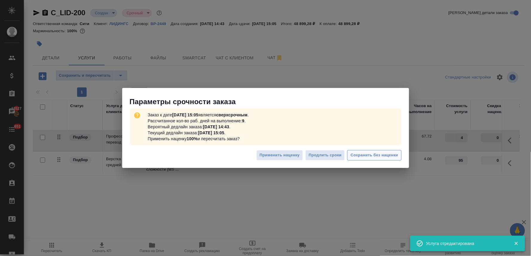
click at [389, 155] on span "Сохранить без наценки" at bounding box center [373, 155] width 47 height 7
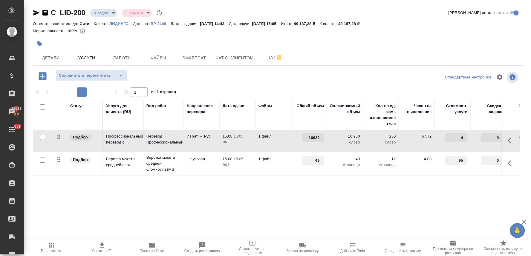
click at [109, 247] on span "Скачать КП" at bounding box center [101, 247] width 43 height 11
click at [433, 34] on div "Маржинальность: 100%" at bounding box center [278, 31] width 491 height 8
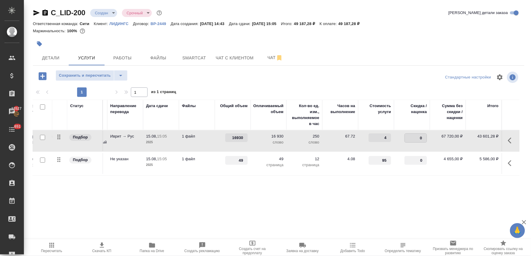
click at [411, 138] on input "0" at bounding box center [416, 138] width 22 height 9
click at [366, 75] on div "Стандартные настройки" at bounding box center [439, 77] width 159 height 14
click at [93, 74] on span "Сохранить и пересчитать" at bounding box center [85, 75] width 52 height 7
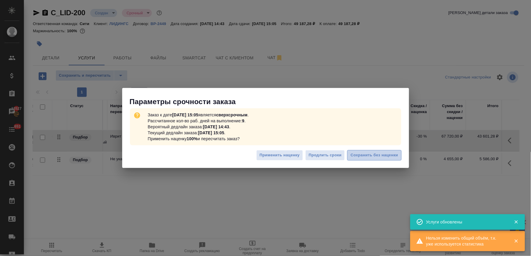
click at [375, 157] on span "Сохранить без наценки" at bounding box center [373, 155] width 47 height 7
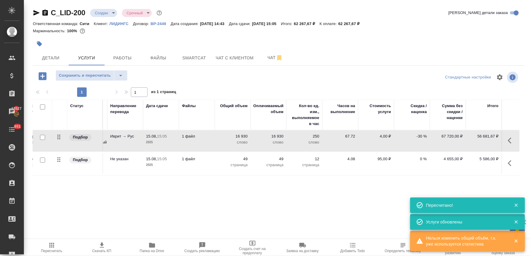
click at [102, 250] on span "Скачать КП" at bounding box center [101, 251] width 19 height 4
